Goal: Obtain resource: Download file/media

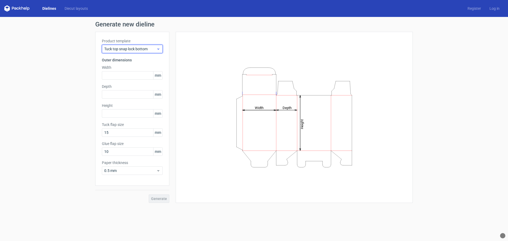
click at [156, 51] on span "Tuck top snap lock bottom" at bounding box center [130, 48] width 52 height 5
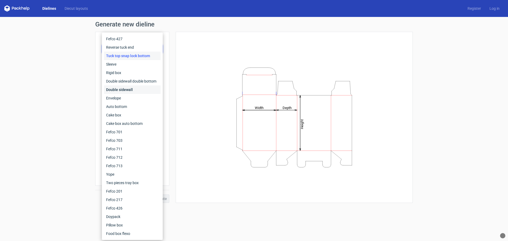
click at [130, 89] on div "Double sidewall" at bounding box center [132, 90] width 57 height 8
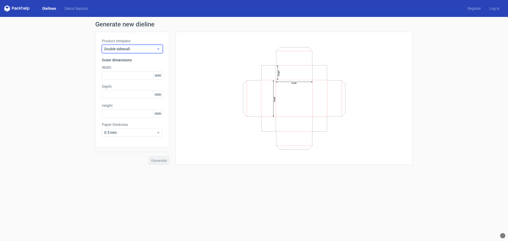
click at [131, 49] on span "Double sidewall" at bounding box center [130, 48] width 52 height 5
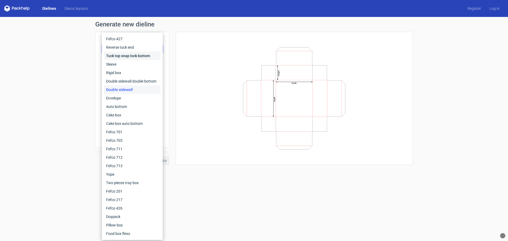
click at [123, 58] on div "Tuck top snap lock bottom" at bounding box center [132, 56] width 57 height 8
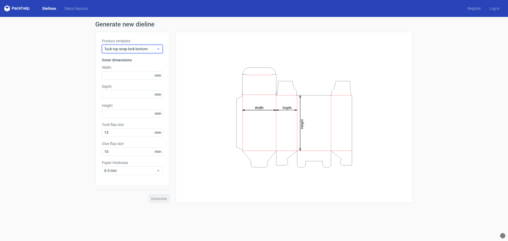
click at [135, 49] on span "Tuck top snap lock bottom" at bounding box center [130, 48] width 52 height 5
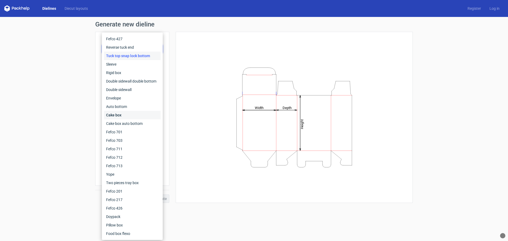
click at [125, 113] on div "Cake box" at bounding box center [132, 115] width 57 height 8
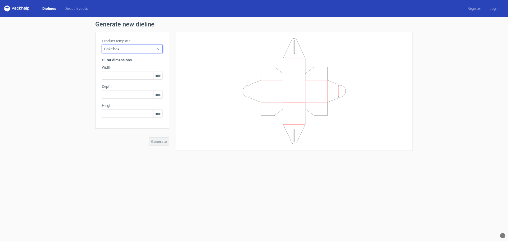
click at [126, 47] on span "Cake box" at bounding box center [130, 48] width 52 height 5
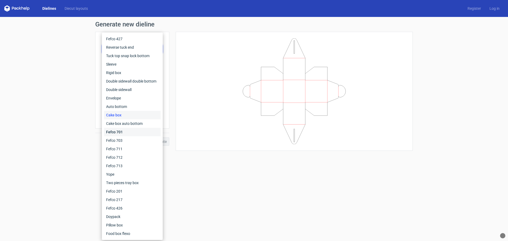
click at [121, 132] on div "Fefco 701" at bounding box center [132, 132] width 57 height 8
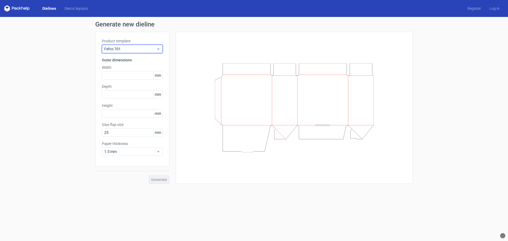
click at [138, 51] on span "Fefco 701" at bounding box center [130, 48] width 52 height 5
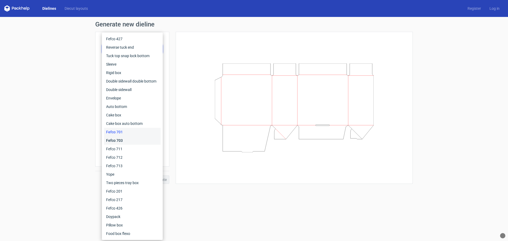
click at [122, 141] on div "Fefco 703" at bounding box center [132, 140] width 57 height 8
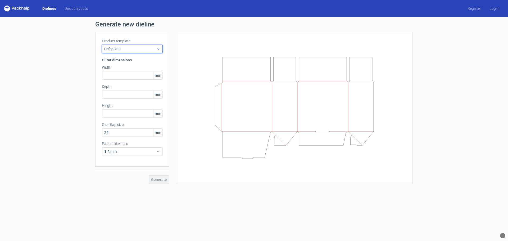
click at [128, 50] on span "Fefco 703" at bounding box center [130, 48] width 52 height 5
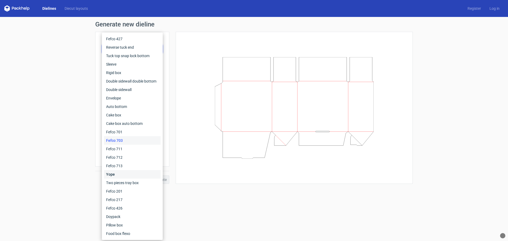
click at [115, 176] on div "Yope" at bounding box center [132, 174] width 57 height 8
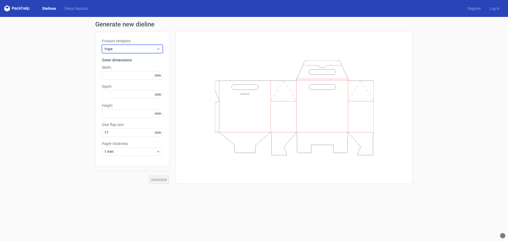
click at [131, 52] on div "Yope" at bounding box center [132, 49] width 61 height 8
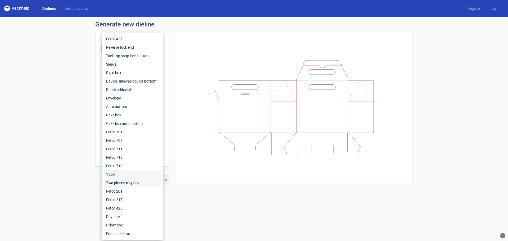
click at [122, 182] on div "Two pieces tray box" at bounding box center [132, 183] width 57 height 8
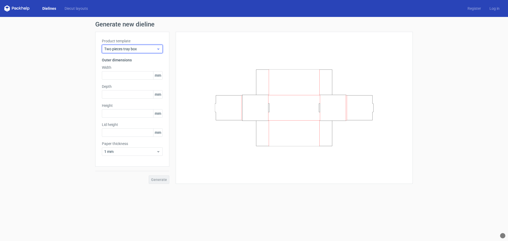
click at [140, 49] on span "Two pieces tray box" at bounding box center [130, 48] width 52 height 5
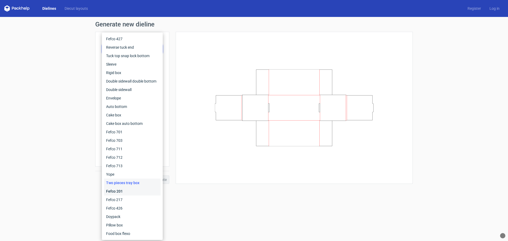
click at [119, 190] on div "Fefco 201" at bounding box center [132, 191] width 57 height 8
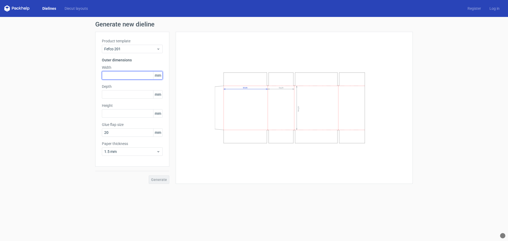
click at [118, 75] on input "text" at bounding box center [132, 75] width 61 height 8
paste input "1016"
click at [117, 111] on div "Product template Fefco 201 Outer dimensions Width 1016 mm Depth mm Height mm Gl…" at bounding box center [132, 99] width 74 height 135
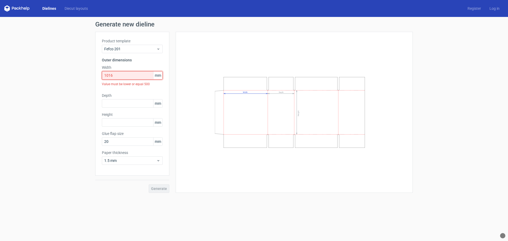
drag, startPoint x: 114, startPoint y: 75, endPoint x: 94, endPoint y: 75, distance: 20.1
click at [94, 75] on div "Generate new dieline Product template Fefco 201 Outer dimensions Width 1016 mm …" at bounding box center [254, 107] width 508 height 180
click at [159, 75] on span "mm" at bounding box center [157, 76] width 9 height 8
drag, startPoint x: 117, startPoint y: 75, endPoint x: 96, endPoint y: 75, distance: 21.2
click at [96, 75] on div "Product template Fefco 201 Outer dimensions Width 1016 mm Value must be lower o…" at bounding box center [132, 104] width 74 height 144
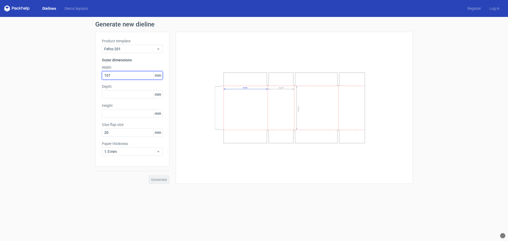
type input "101"
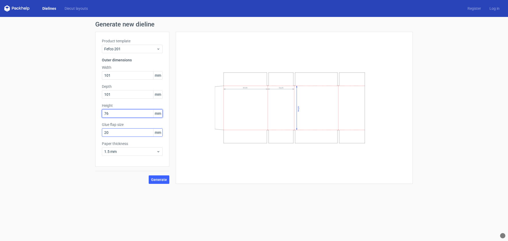
type input "76"
click at [136, 132] on input "20" at bounding box center [132, 132] width 61 height 8
click at [216, 157] on div "Width Depth Height" at bounding box center [294, 107] width 224 height 139
drag, startPoint x: 118, startPoint y: 96, endPoint x: 76, endPoint y: 97, distance: 42.1
click at [76, 97] on div "Generate new dieline Product template Fefco 201 Outer dimensions Width 101 mm D…" at bounding box center [254, 102] width 508 height 171
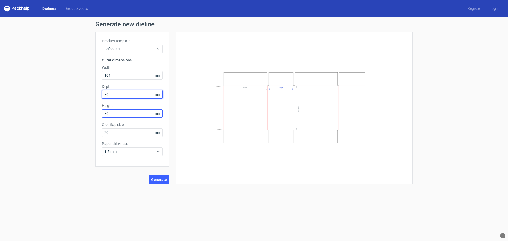
type input "76"
drag, startPoint x: 111, startPoint y: 113, endPoint x: 79, endPoint y: 117, distance: 32.1
click at [79, 117] on div "Generate new dieline Product template Fefco 201 Outer dimensions Width 101 mm D…" at bounding box center [254, 102] width 508 height 171
type input "101"
click at [161, 179] on span "Generate" at bounding box center [159, 180] width 16 height 4
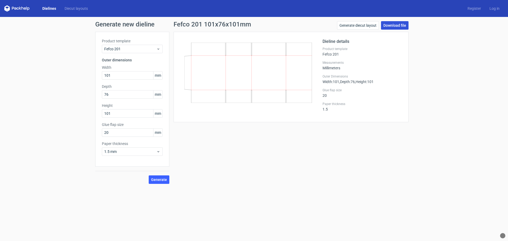
click at [398, 25] on link "Download file" at bounding box center [395, 25] width 28 height 8
click at [156, 50] on span "Fefco 201" at bounding box center [130, 48] width 52 height 5
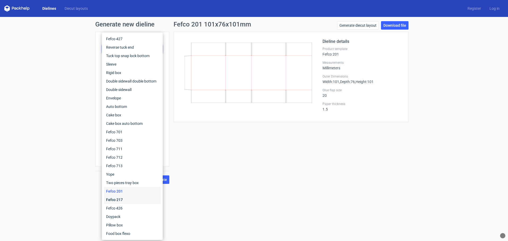
click at [129, 201] on div "Fefco 217" at bounding box center [132, 200] width 57 height 8
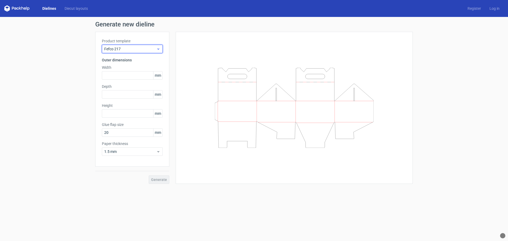
click at [141, 50] on span "Fefco 217" at bounding box center [130, 48] width 52 height 5
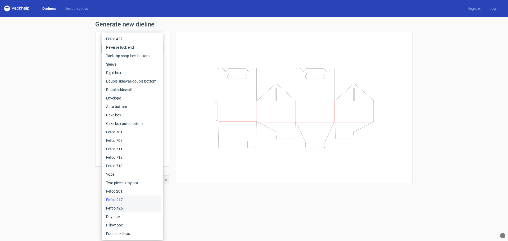
click at [121, 210] on div "Fefco 426" at bounding box center [132, 208] width 57 height 8
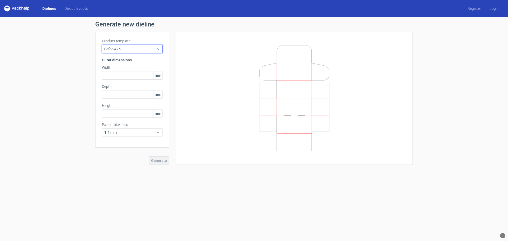
click at [137, 49] on span "Fefco 426" at bounding box center [130, 48] width 52 height 5
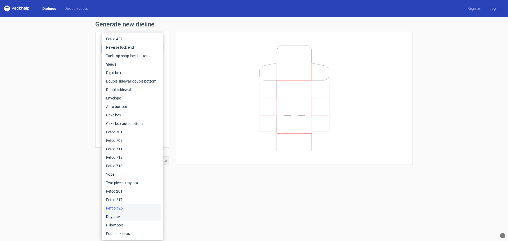
click at [116, 218] on div "Doypack" at bounding box center [132, 217] width 57 height 8
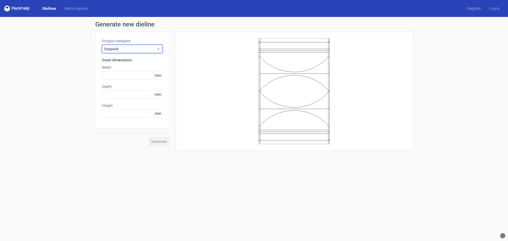
click at [137, 52] on div "Doypack" at bounding box center [132, 49] width 61 height 8
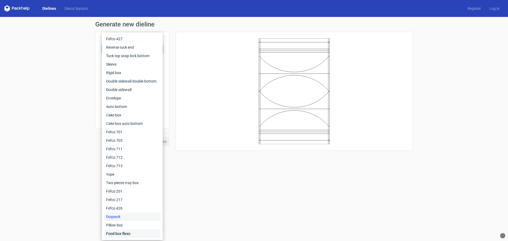
click at [122, 233] on div "Food box flexo" at bounding box center [132, 234] width 57 height 8
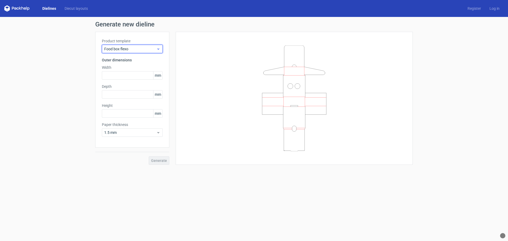
click at [148, 50] on span "Food box flexo" at bounding box center [130, 48] width 52 height 5
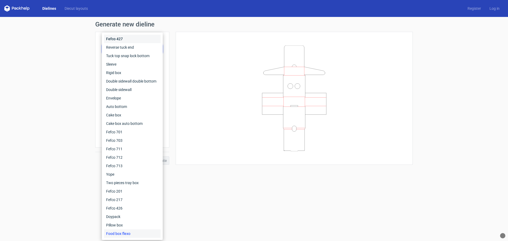
click at [121, 38] on div "Fefco 427" at bounding box center [132, 39] width 57 height 8
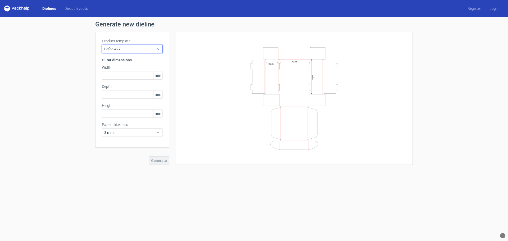
click at [134, 47] on span "Fefco 427" at bounding box center [130, 48] width 52 height 5
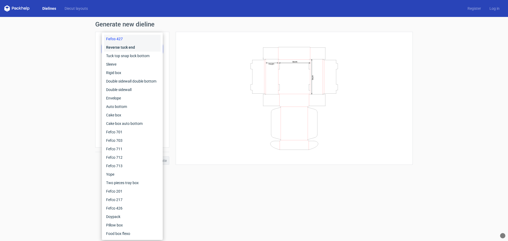
click at [129, 49] on div "Reverse tuck end" at bounding box center [132, 47] width 57 height 8
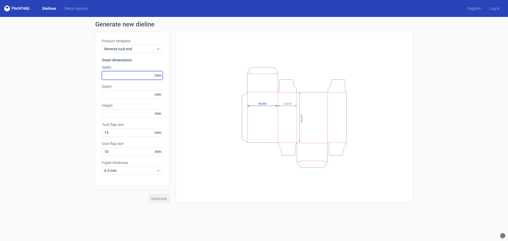
click at [124, 76] on input "text" at bounding box center [132, 75] width 61 height 8
type input "101"
type input "76"
type input "101"
click at [162, 199] on span "Generate" at bounding box center [159, 199] width 16 height 4
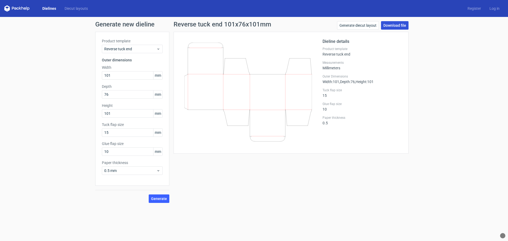
click at [398, 25] on link "Download file" at bounding box center [395, 25] width 28 height 8
